Goal: Task Accomplishment & Management: Use online tool/utility

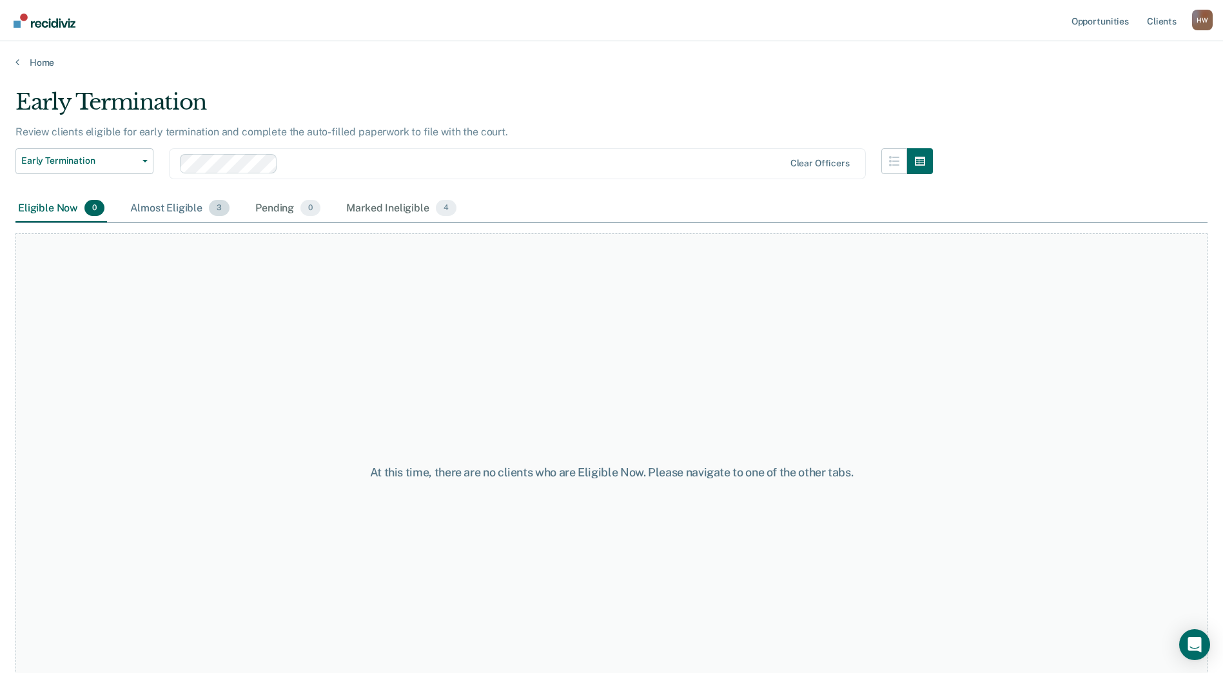
click at [172, 204] on div "Almost Eligible 3" at bounding box center [180, 209] width 104 height 28
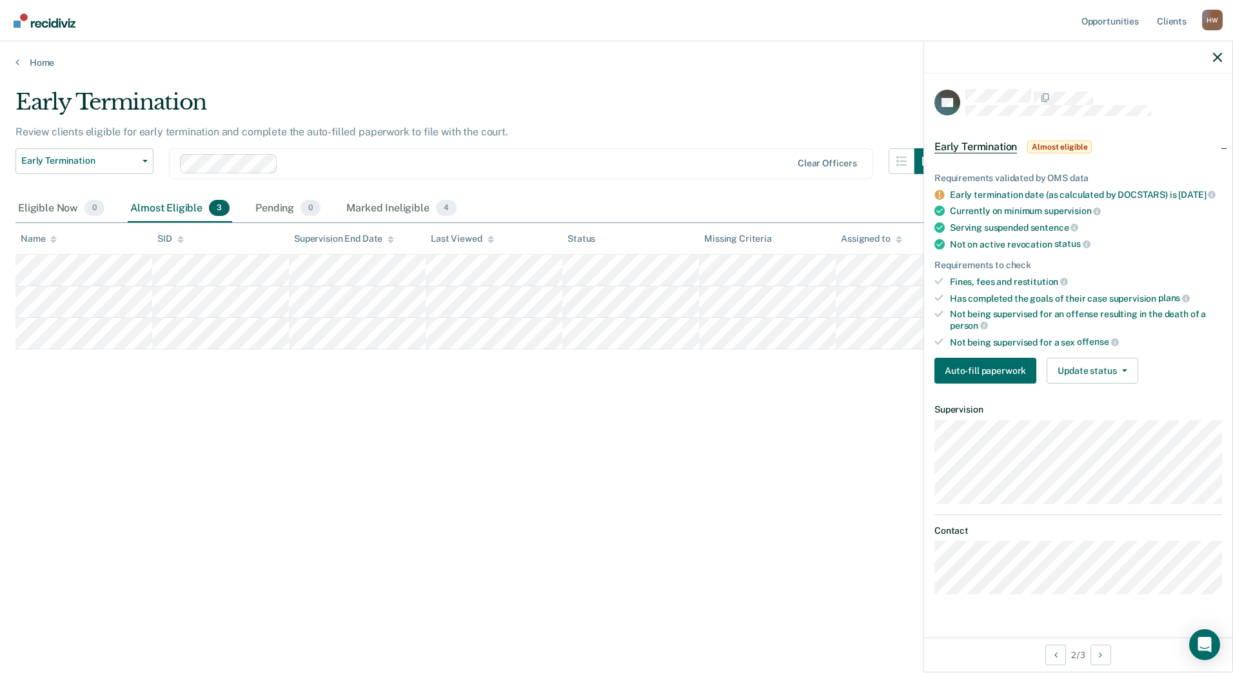
click at [623, 502] on div "Early Termination Review clients eligible for early termination and complete th…" at bounding box center [616, 332] width 1202 height 487
click at [631, 491] on div "Early Termination Review clients eligible for early termination and complete th…" at bounding box center [616, 332] width 1202 height 487
